Goal: Task Accomplishment & Management: Complete application form

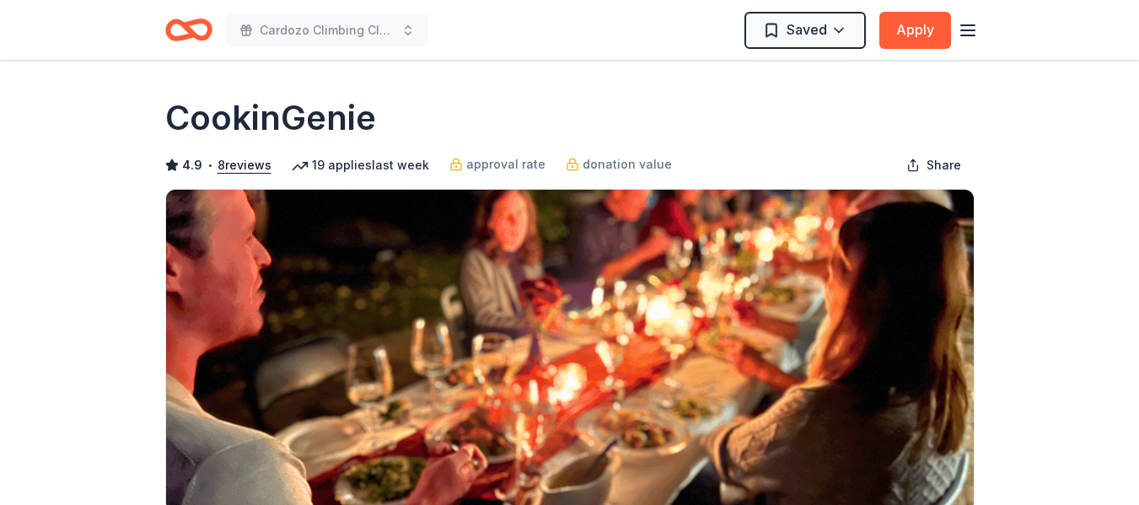
click at [191, 31] on icon "Home" at bounding box center [196, 29] width 26 height 17
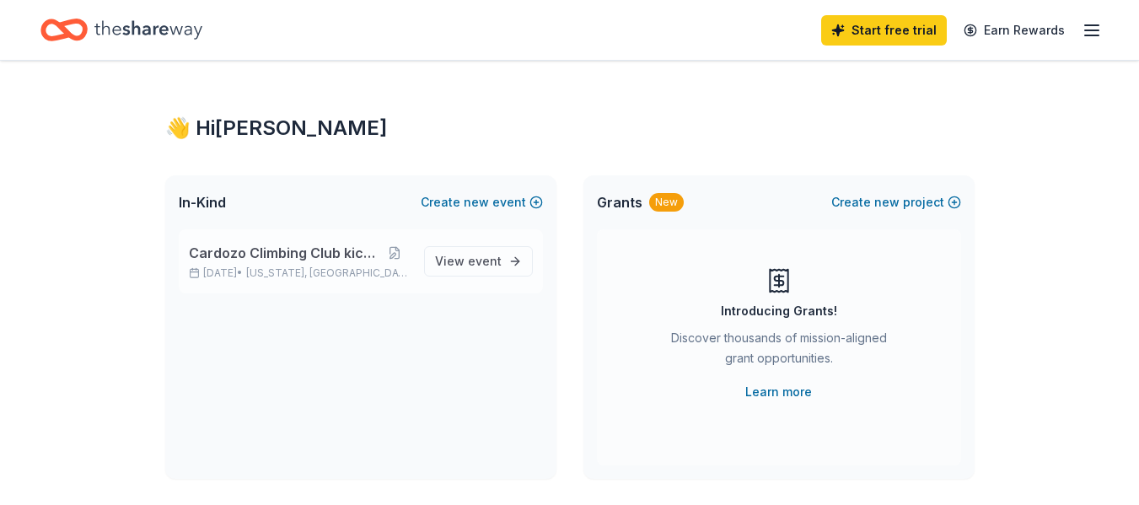
click at [287, 250] on span "Cardozo Climbing Club kick off" at bounding box center [284, 253] width 191 height 20
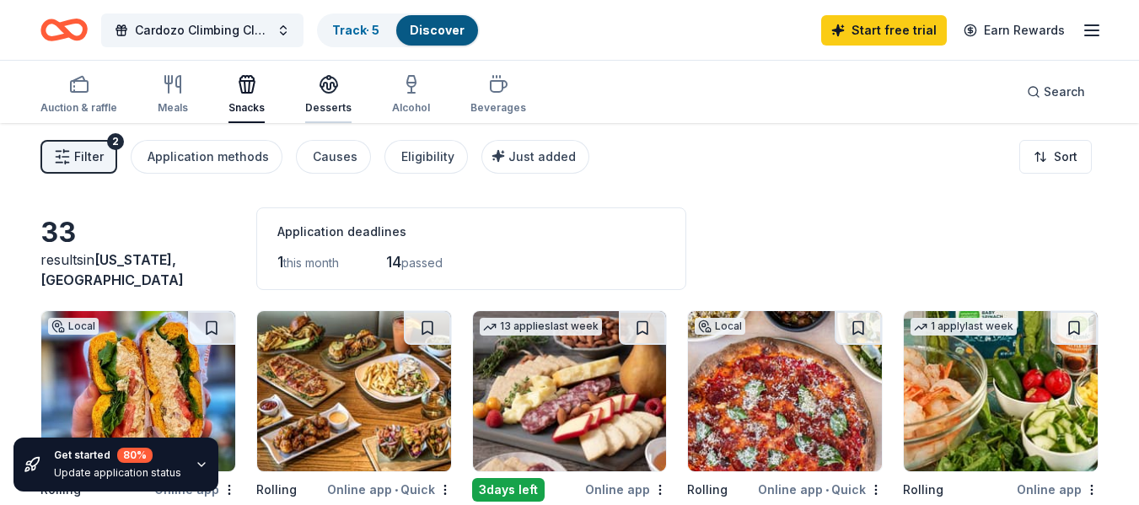
click at [341, 104] on div "Desserts" at bounding box center [328, 107] width 46 height 13
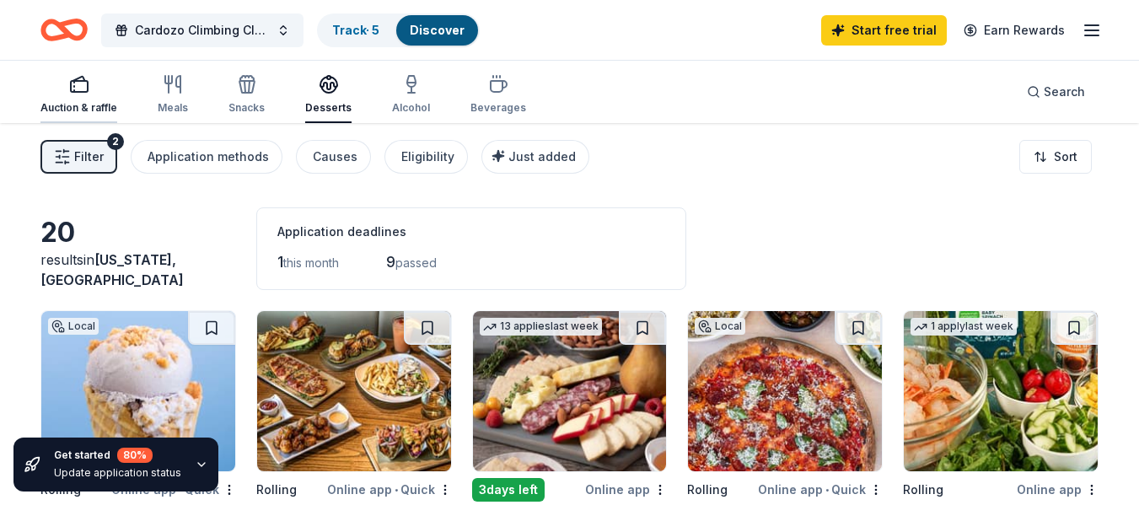
click at [80, 98] on div "Auction & raffle" at bounding box center [78, 94] width 77 height 40
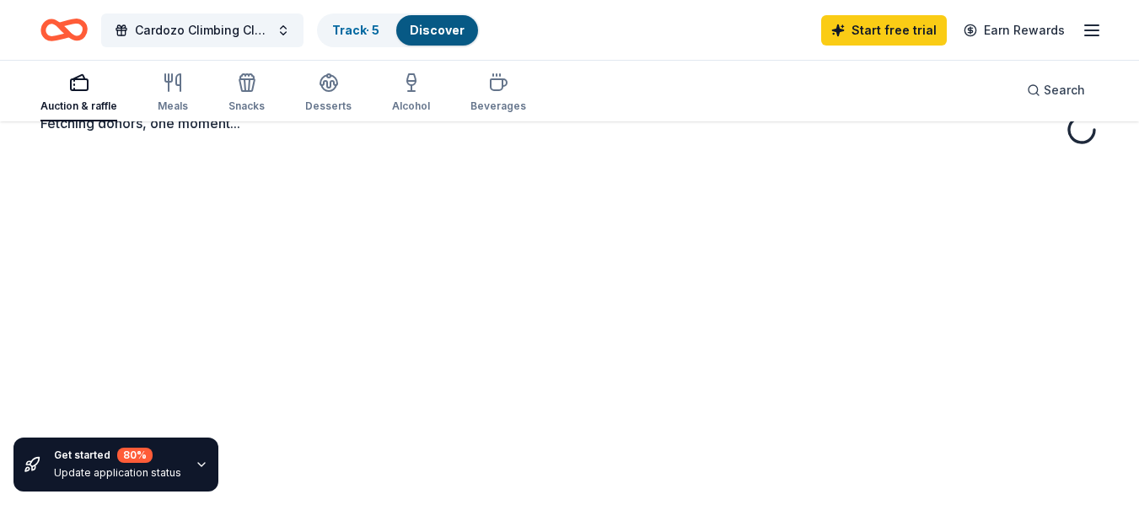
scroll to position [95, 0]
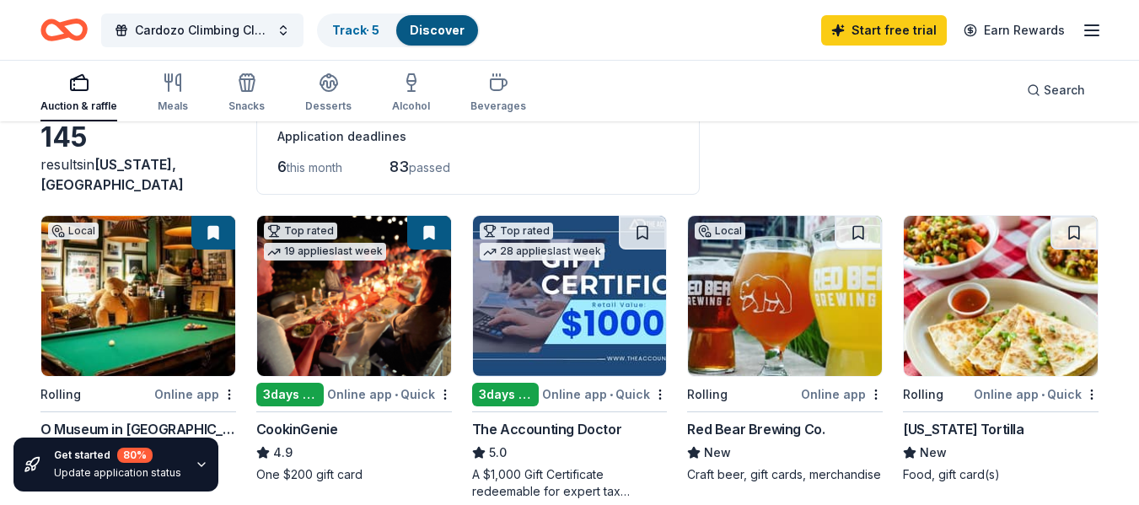
click at [195, 466] on icon "button" at bounding box center [201, 464] width 13 height 13
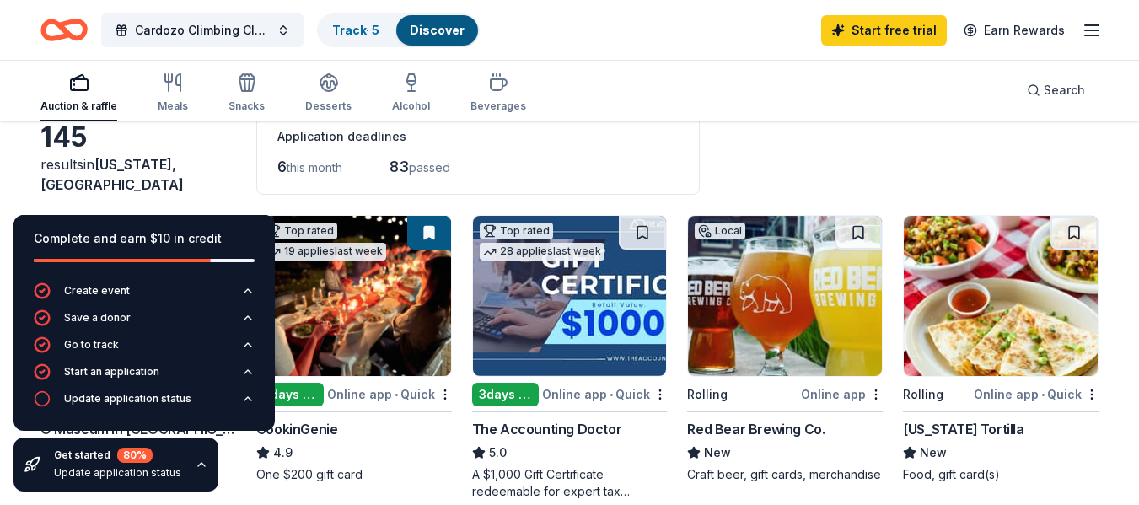
click at [535, 152] on div "Application deadlines 6 this month 83 passed" at bounding box center [477, 153] width 443 height 83
click at [198, 465] on icon "button" at bounding box center [201, 464] width 13 height 13
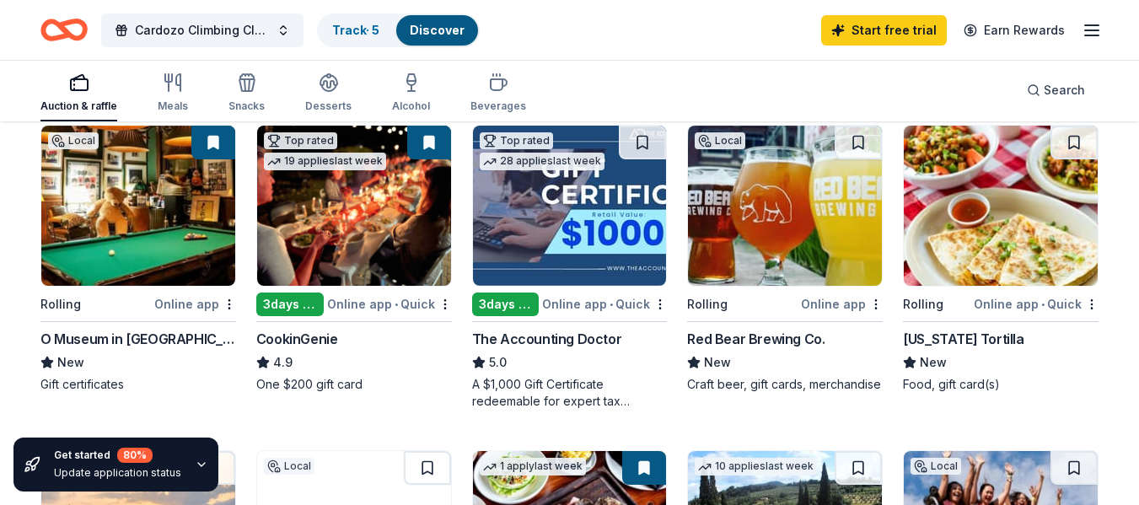
scroll to position [186, 0]
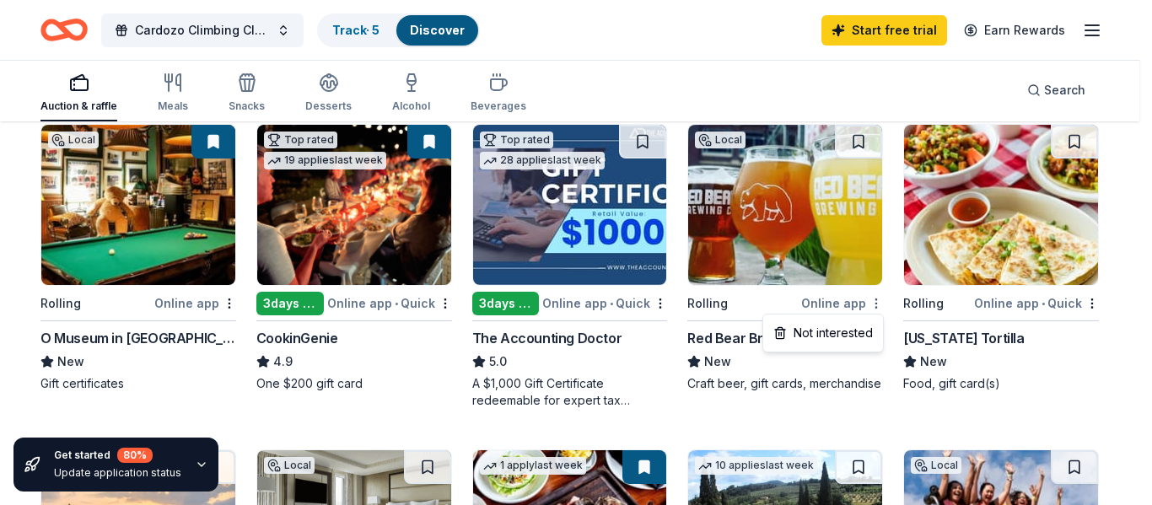
click at [878, 300] on html "10% Cardozo Climbing Club kick off Track · 5 Discover Start free trial Earn Rew…" at bounding box center [576, 66] width 1152 height 505
click at [1110, 319] on html "10% Cardozo Climbing Club kick off Track · 5 Discover Start free trial Earn Rew…" at bounding box center [576, 66] width 1152 height 505
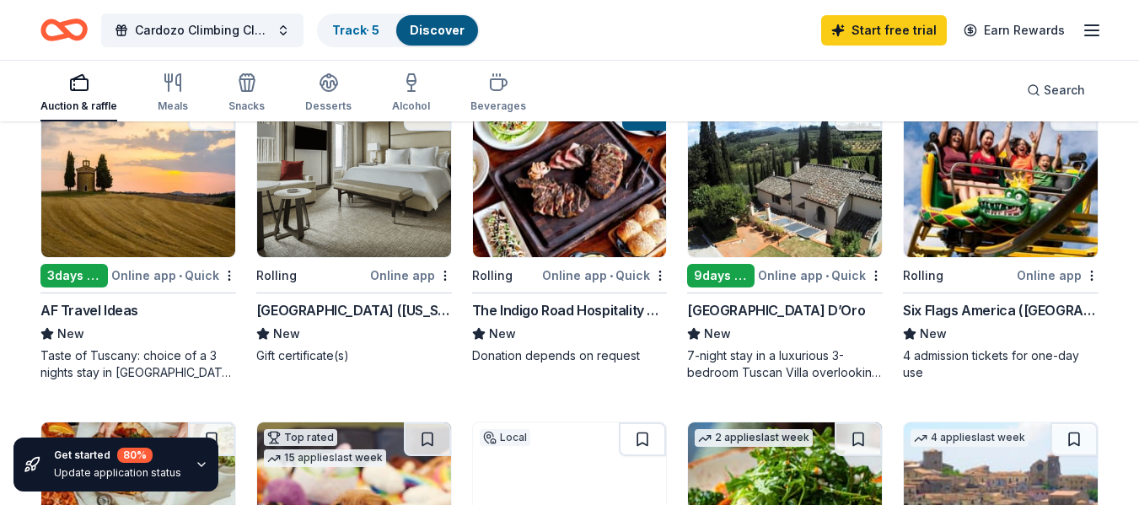
scroll to position [540, 0]
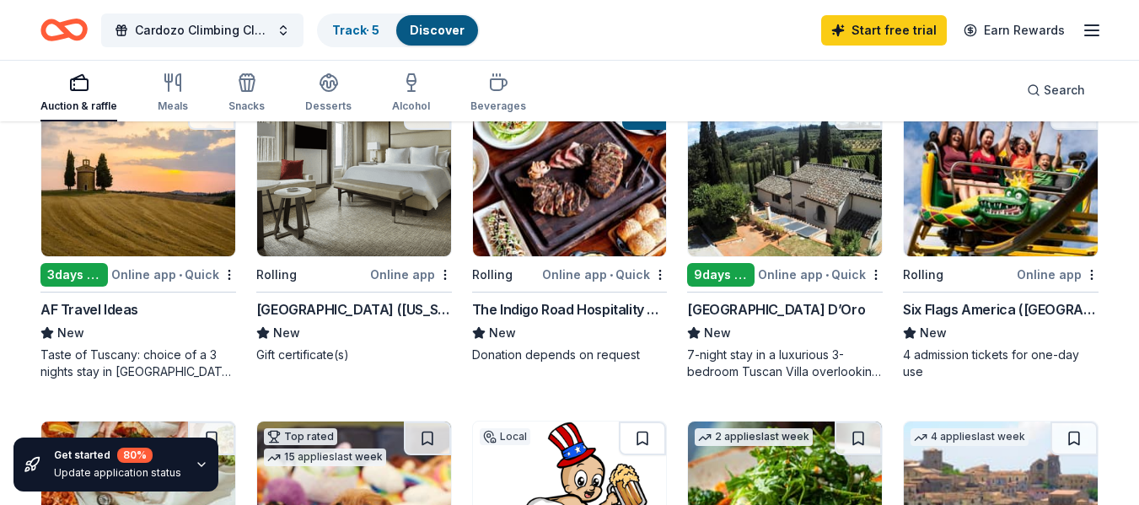
click at [551, 235] on img at bounding box center [570, 176] width 194 height 160
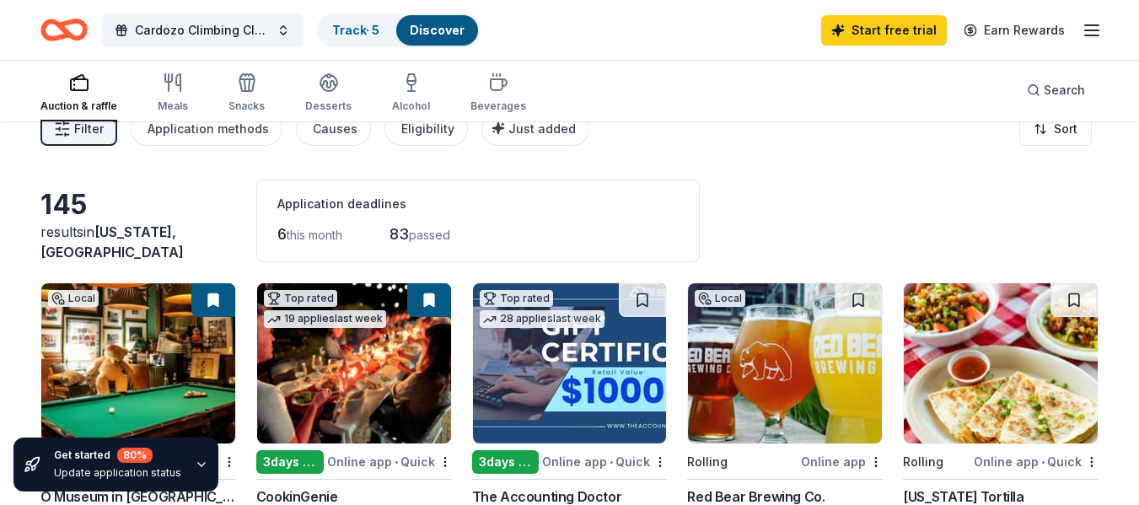
scroll to position [0, 0]
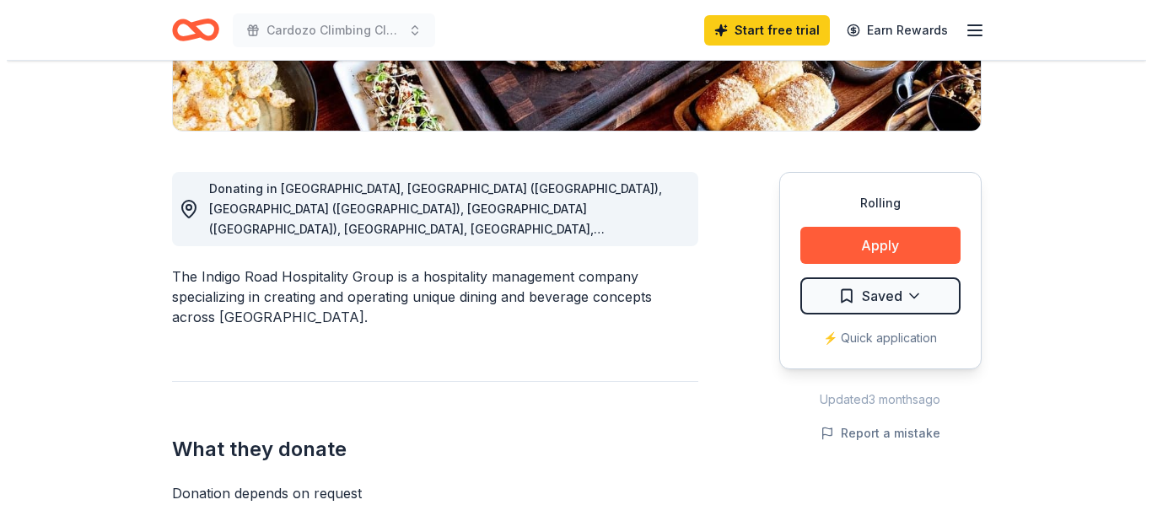
scroll to position [380, 0]
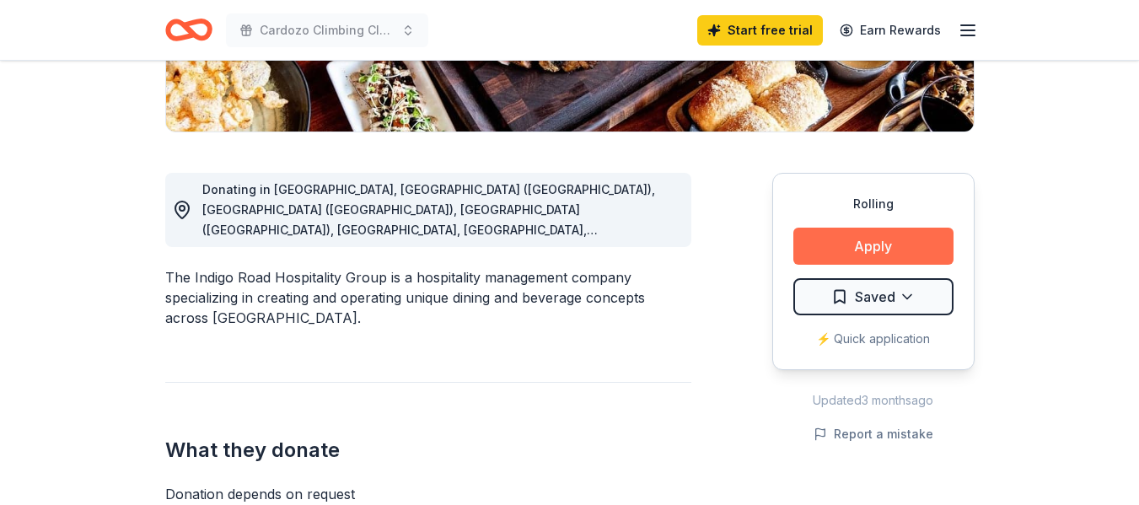
click at [836, 243] on button "Apply" at bounding box center [873, 246] width 160 height 37
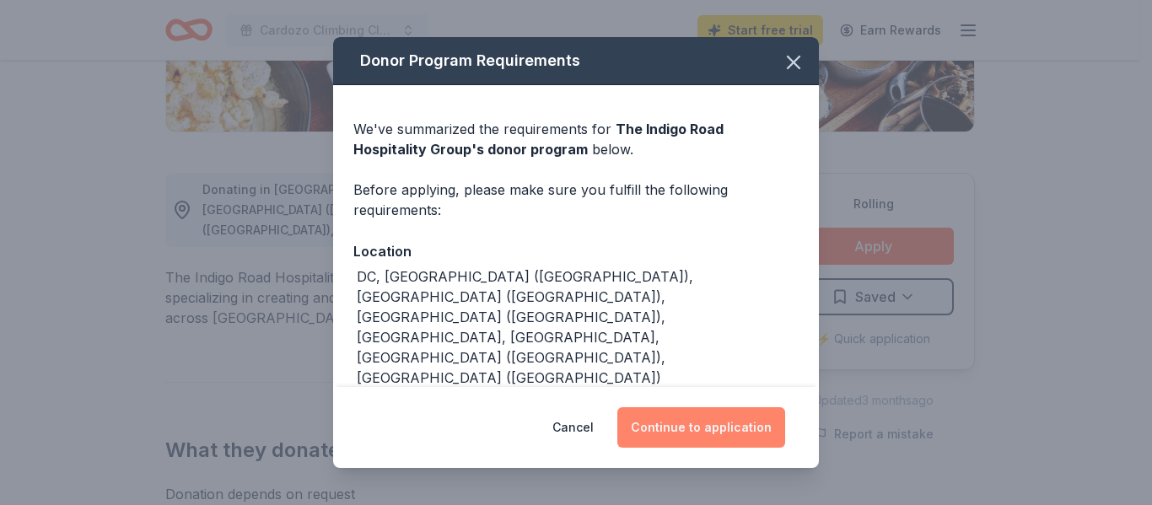
click at [698, 427] on button "Continue to application" at bounding box center [701, 427] width 168 height 40
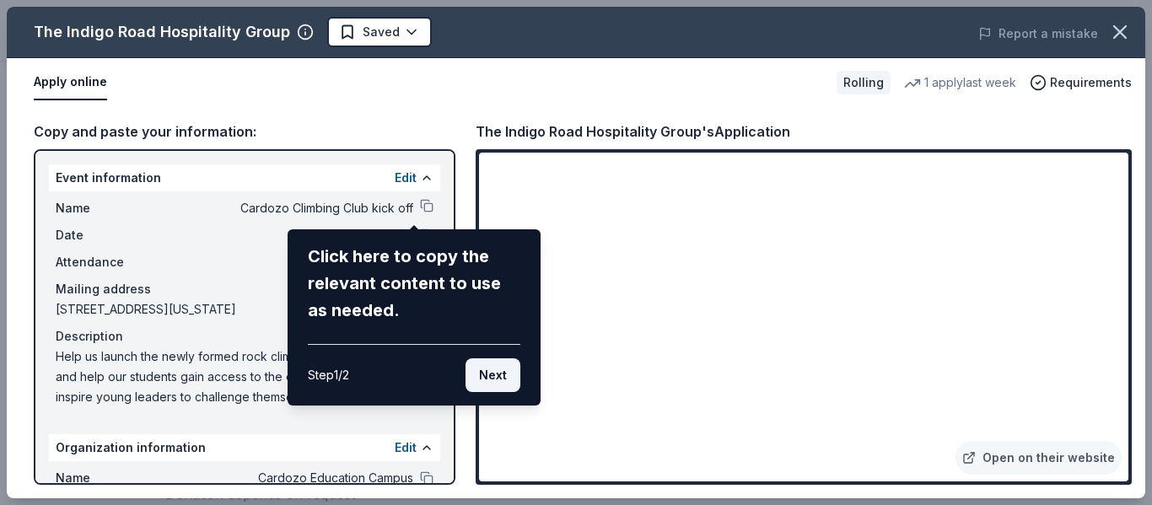
click at [492, 378] on button "Next" at bounding box center [492, 375] width 55 height 34
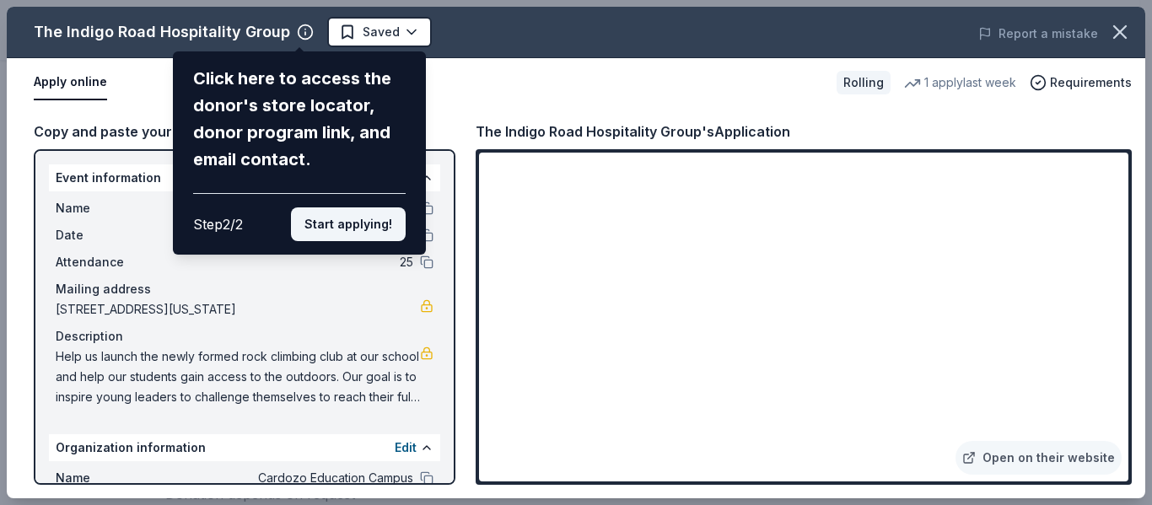
click at [363, 218] on button "Start applying!" at bounding box center [348, 224] width 115 height 34
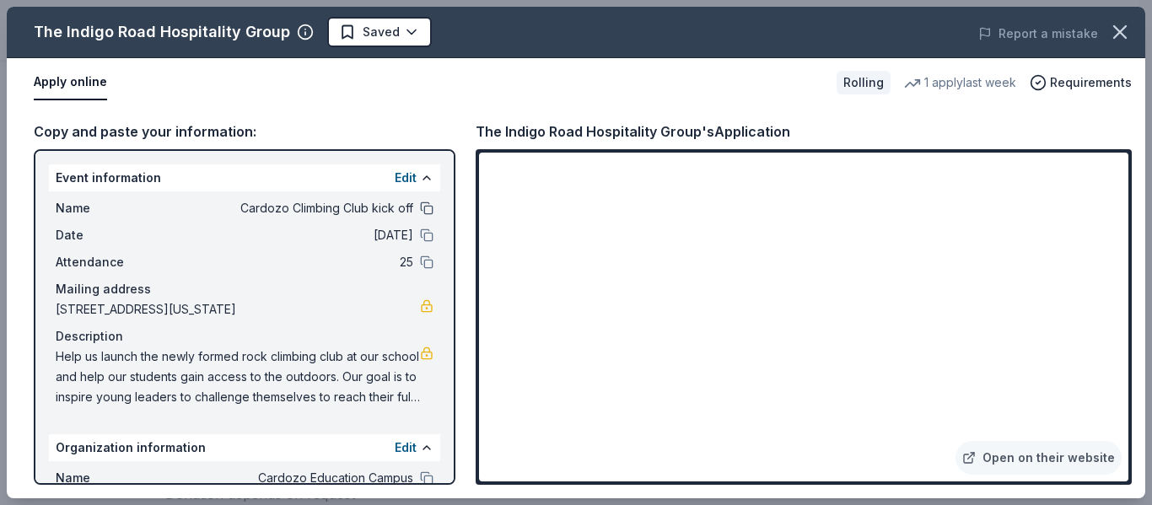
click at [420, 209] on button at bounding box center [426, 208] width 13 height 13
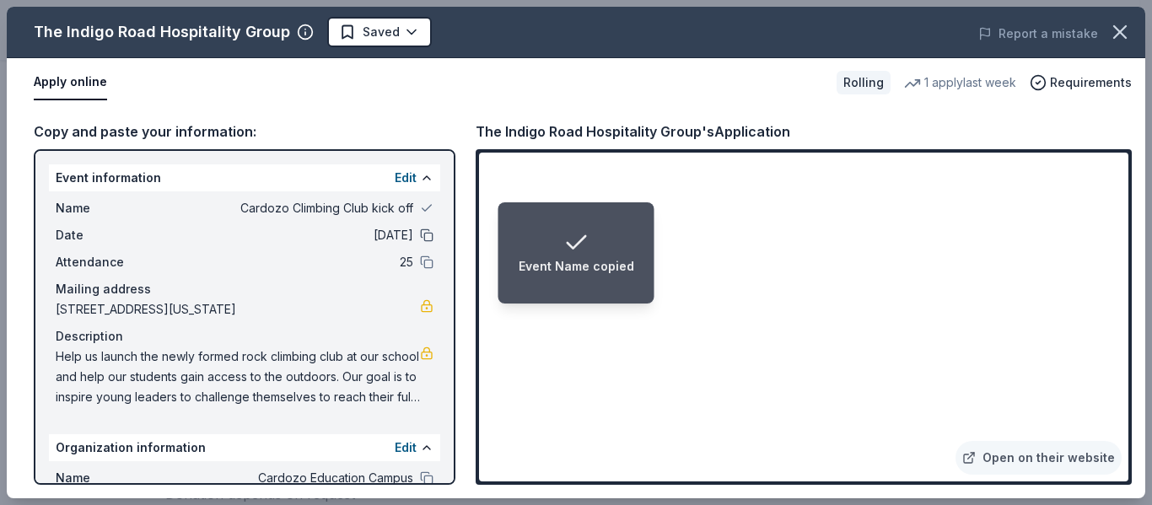
click at [420, 235] on button at bounding box center [426, 234] width 13 height 13
click at [420, 261] on button at bounding box center [426, 261] width 13 height 13
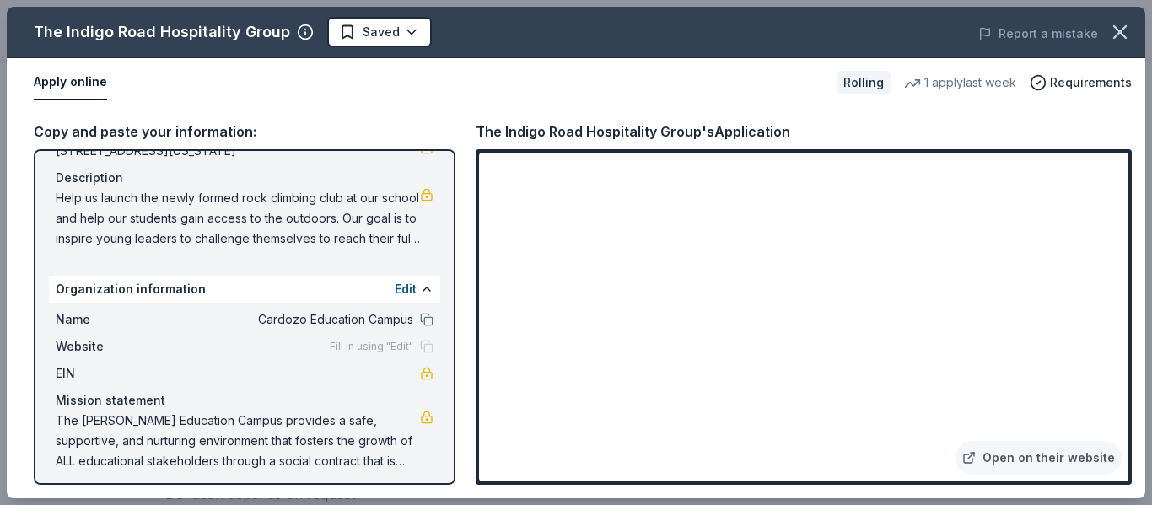
scroll to position [167, 0]
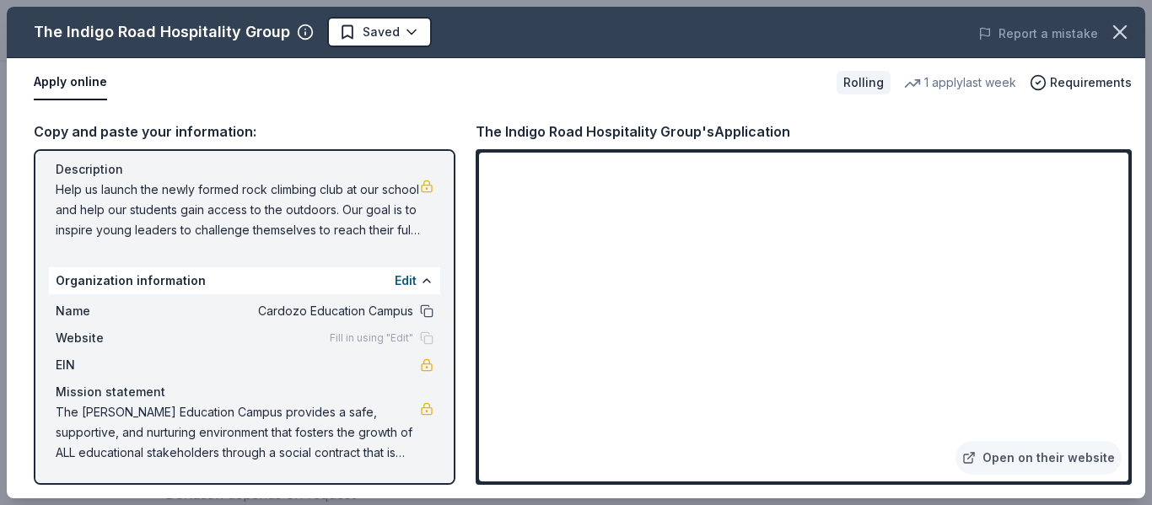
click at [420, 311] on button at bounding box center [426, 310] width 13 height 13
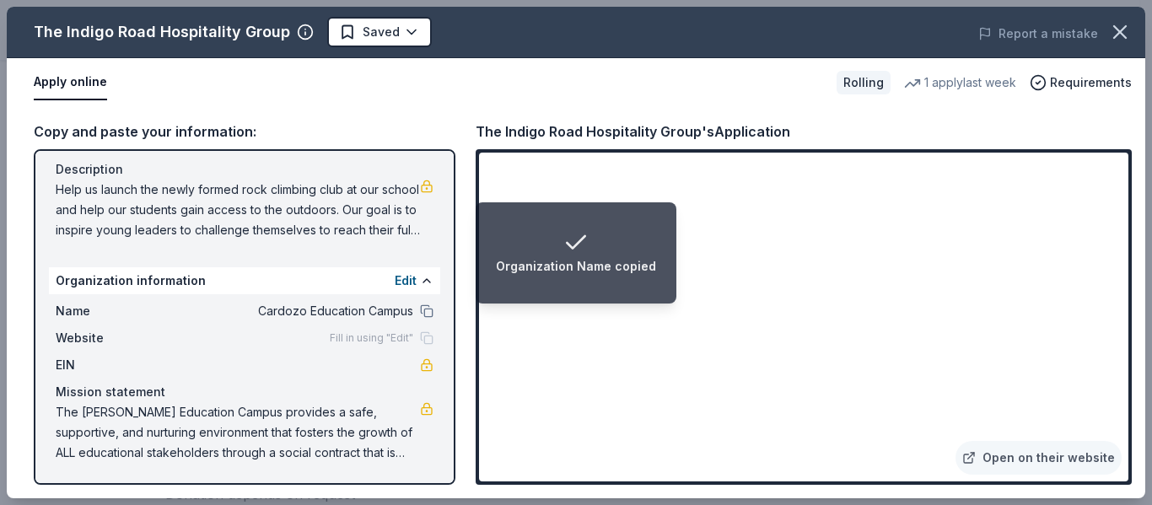
click at [336, 437] on span "The [PERSON_NAME] Education Campus provides a safe, supportive, and nurturing e…" at bounding box center [238, 432] width 364 height 61
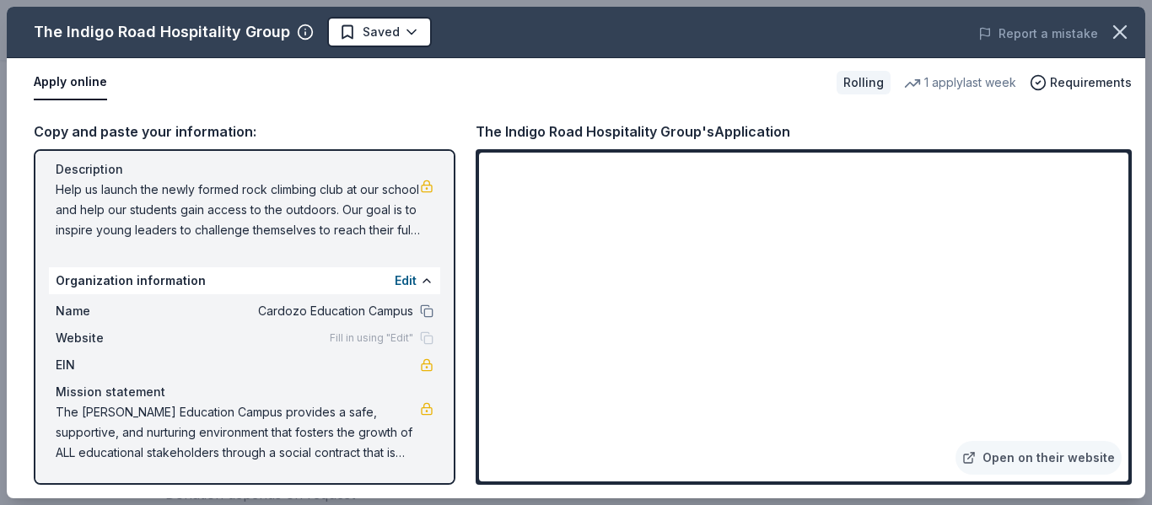
click at [69, 93] on button "Apply online" at bounding box center [70, 82] width 73 height 35
